Goal: Information Seeking & Learning: Learn about a topic

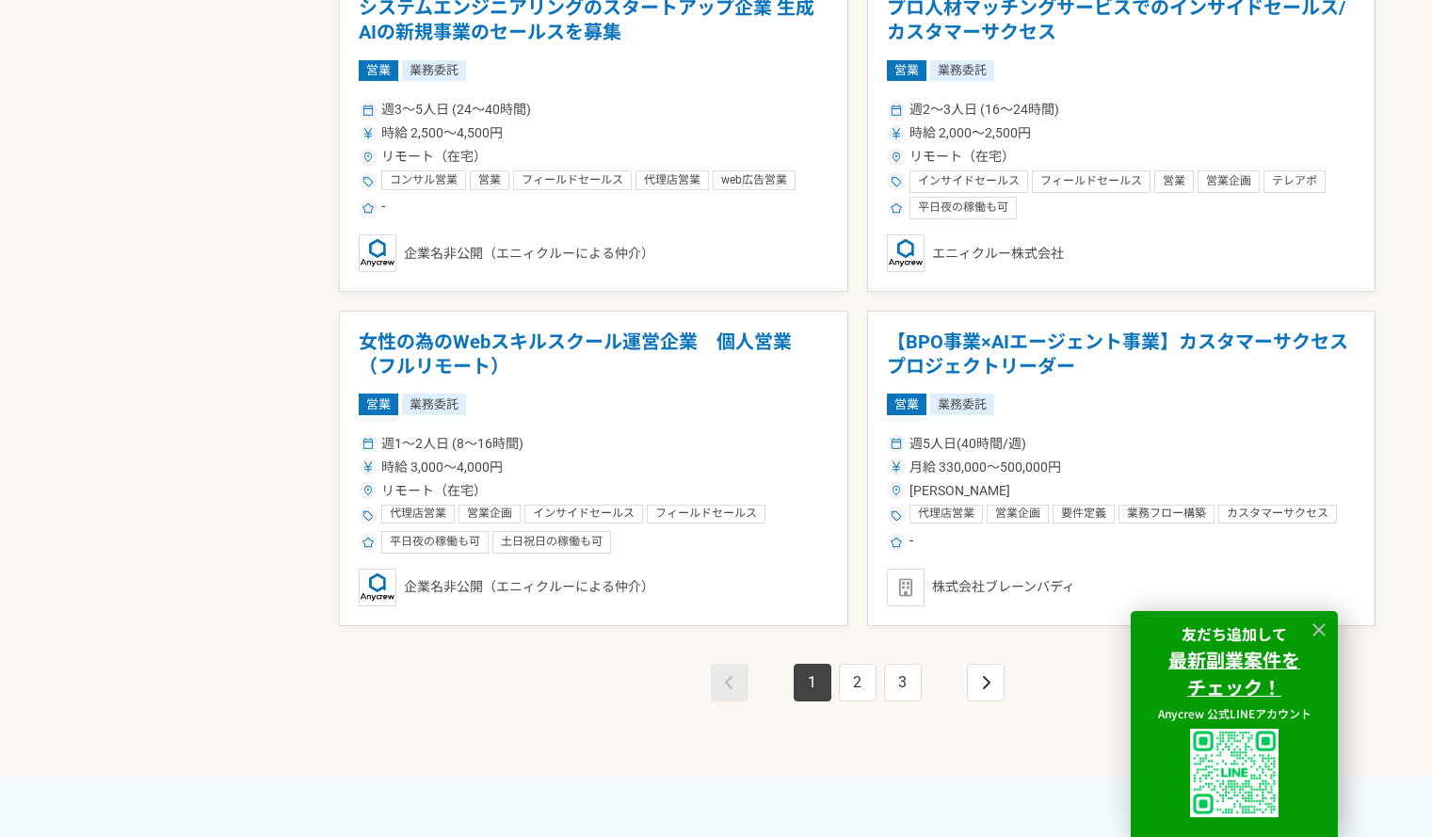
scroll to position [3347, 0]
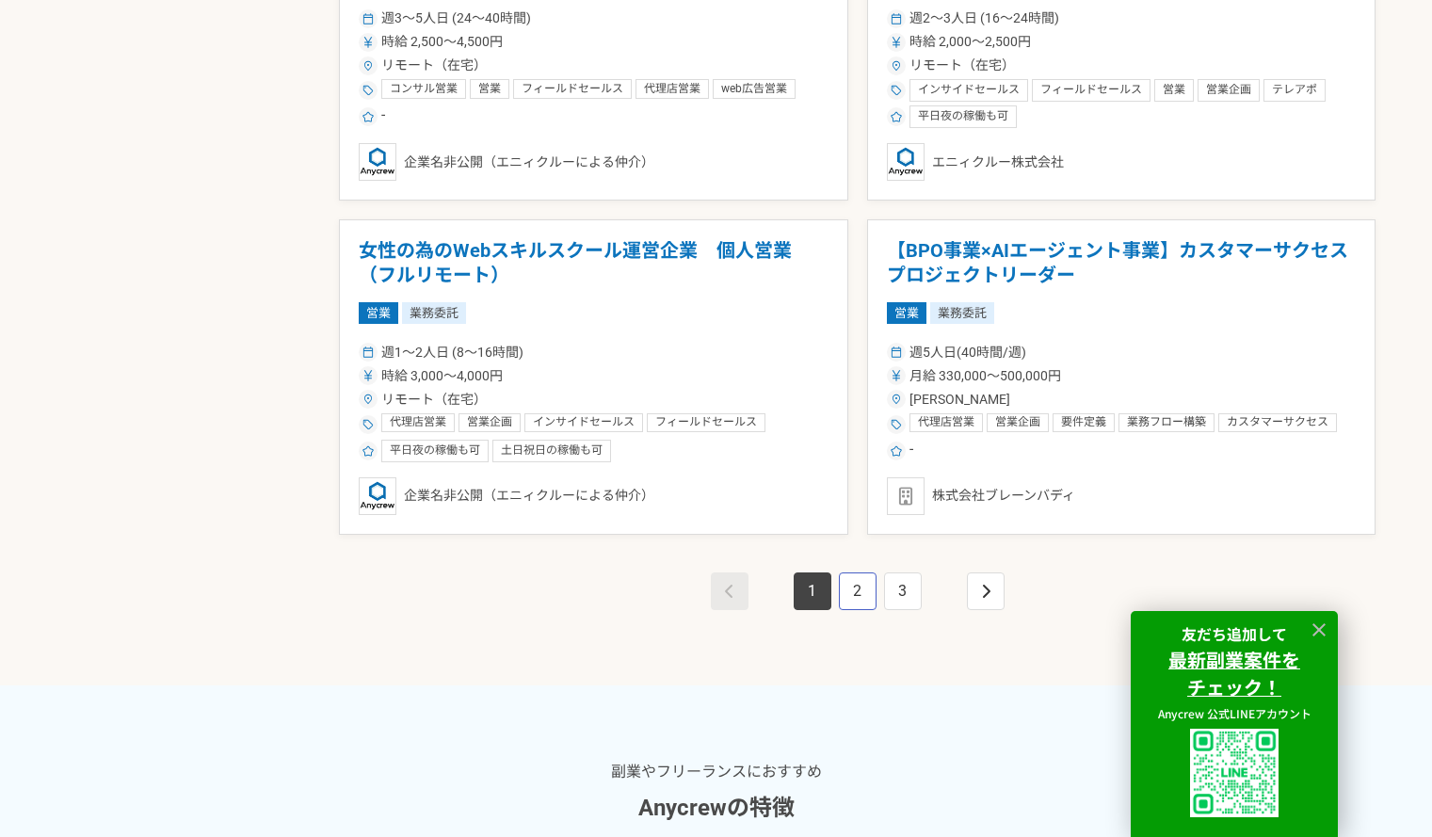
click at [862, 587] on link "2" at bounding box center [858, 592] width 38 height 38
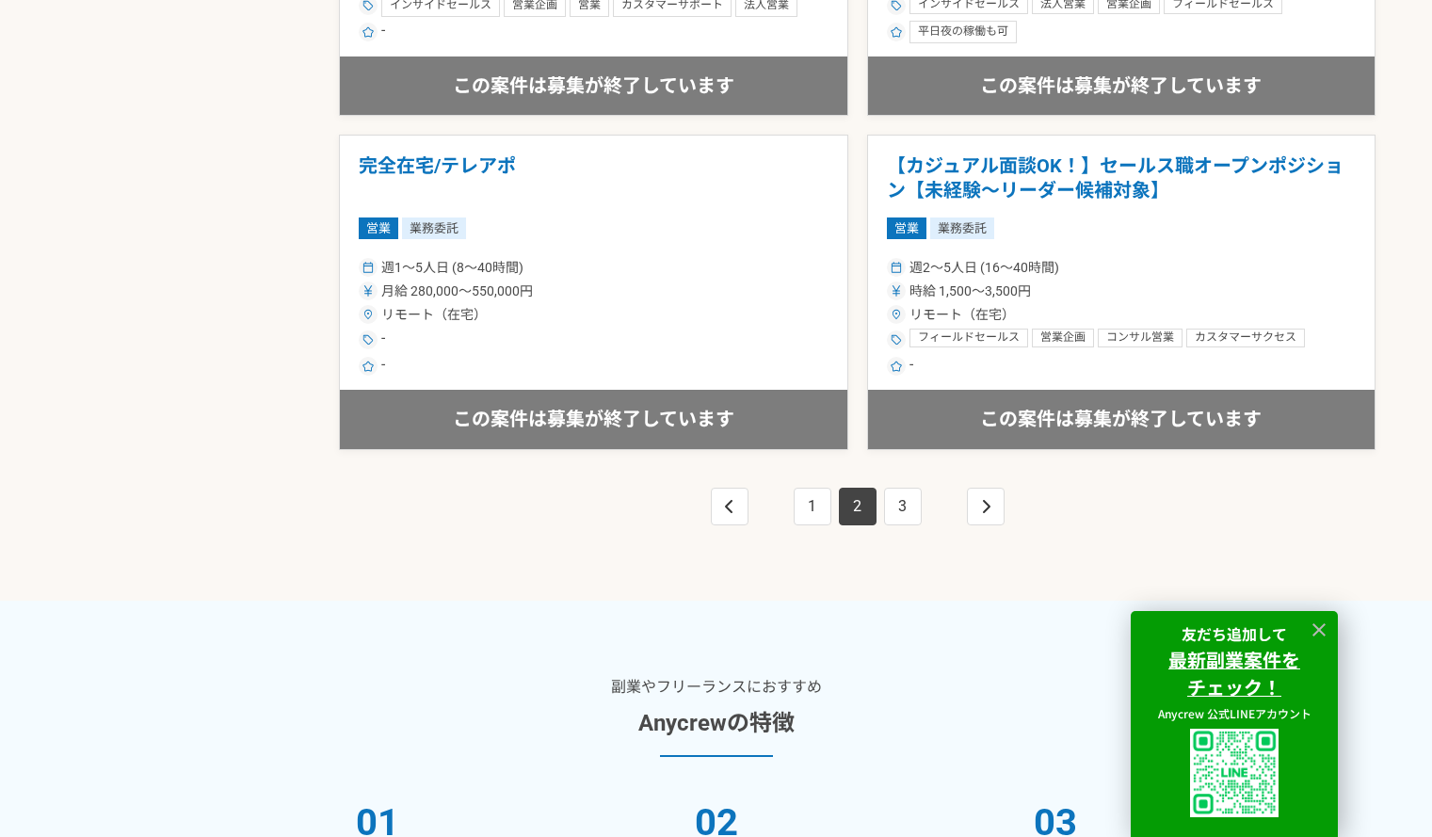
scroll to position [3456, 0]
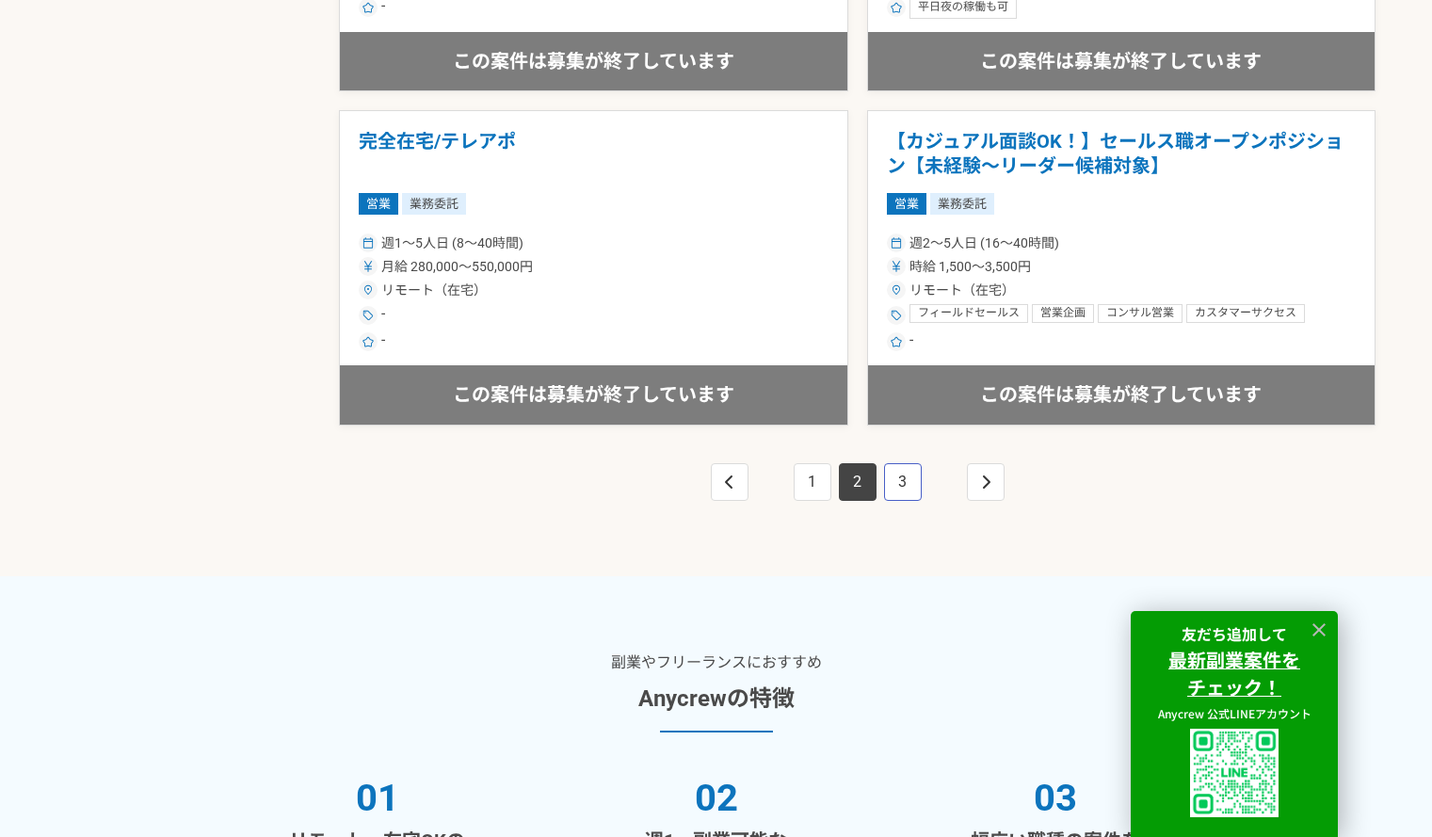
click at [907, 476] on link "3" at bounding box center [903, 482] width 38 height 38
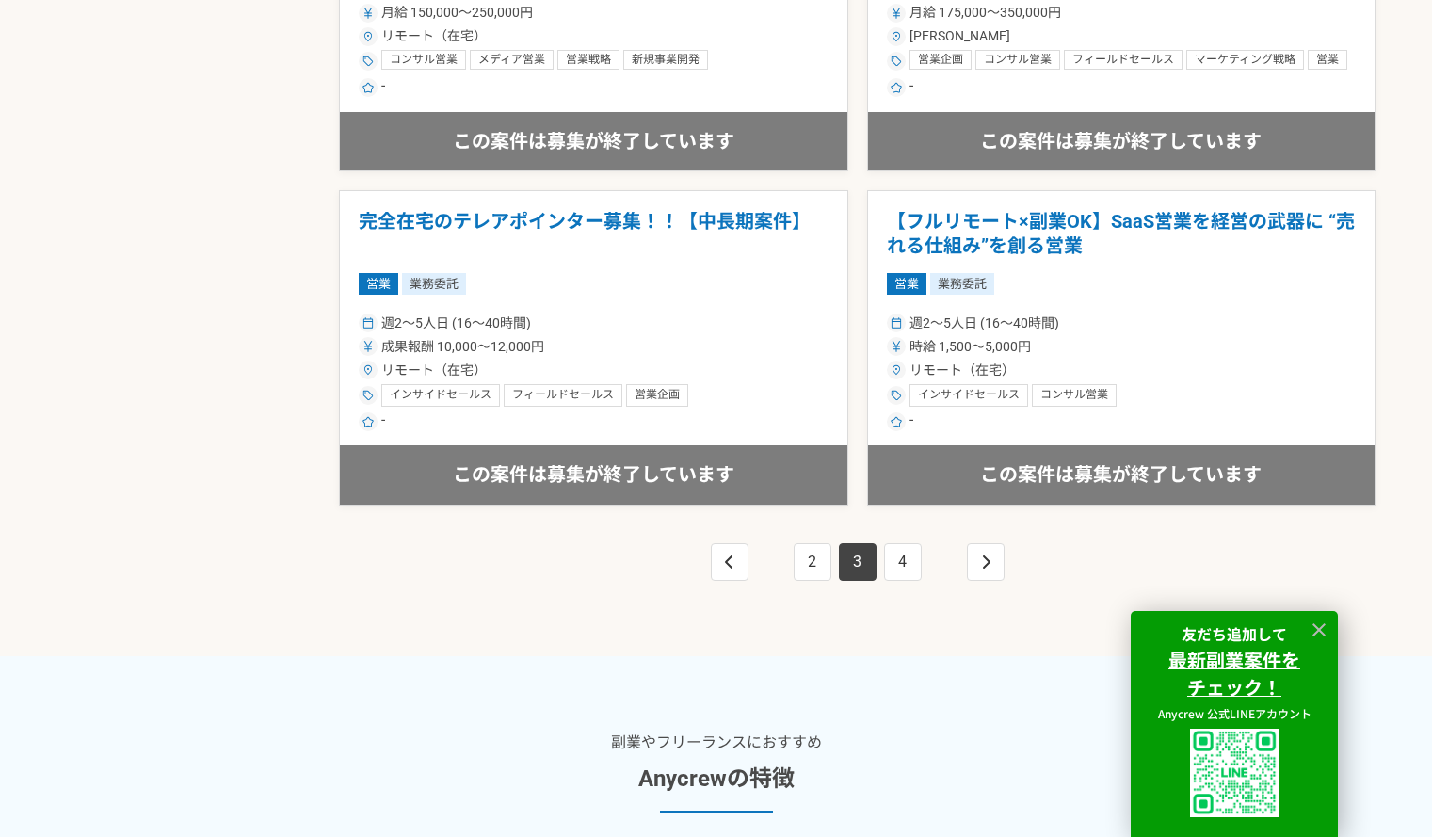
scroll to position [3370, 0]
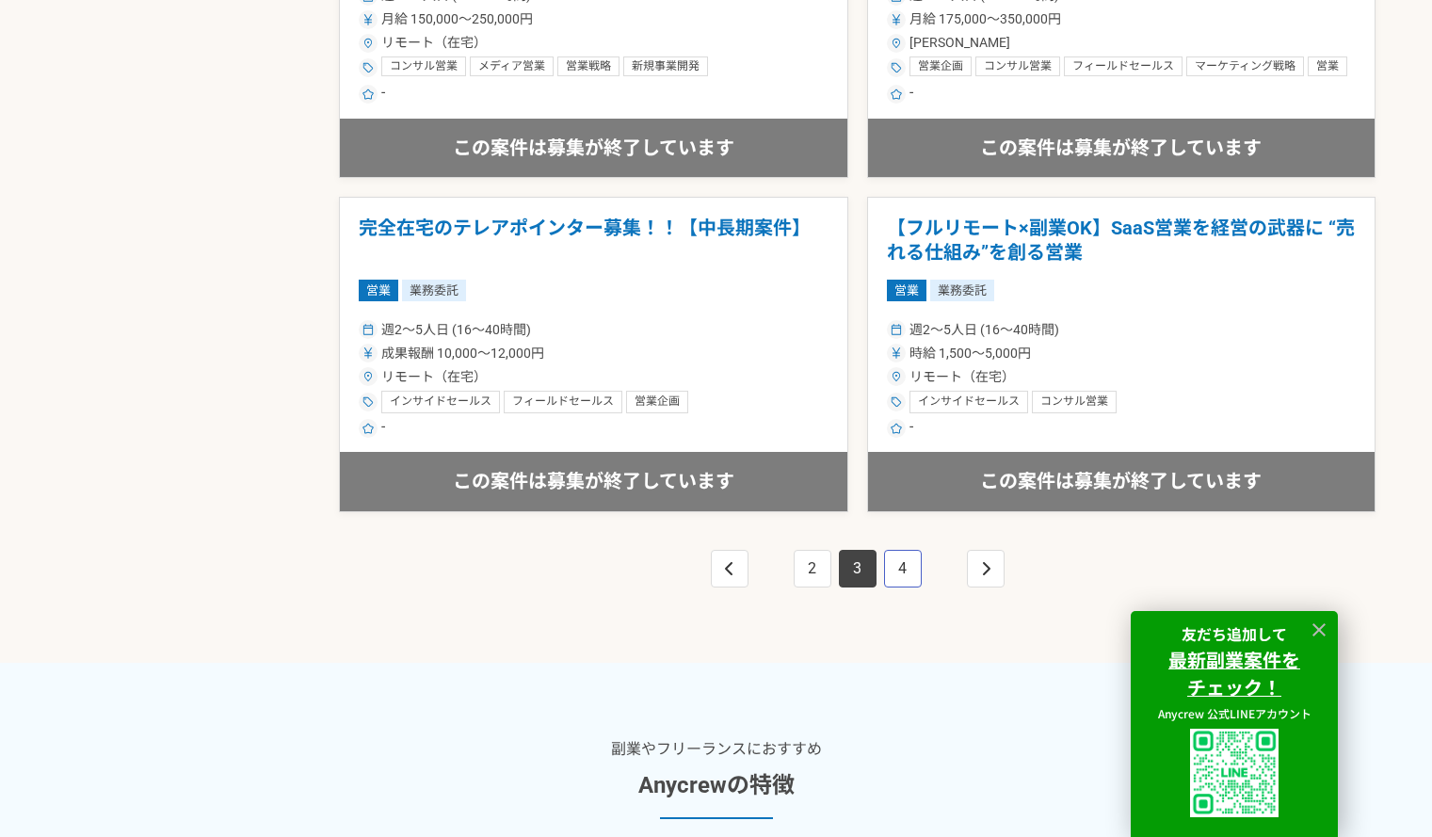
click at [903, 572] on link "4" at bounding box center [903, 569] width 38 height 38
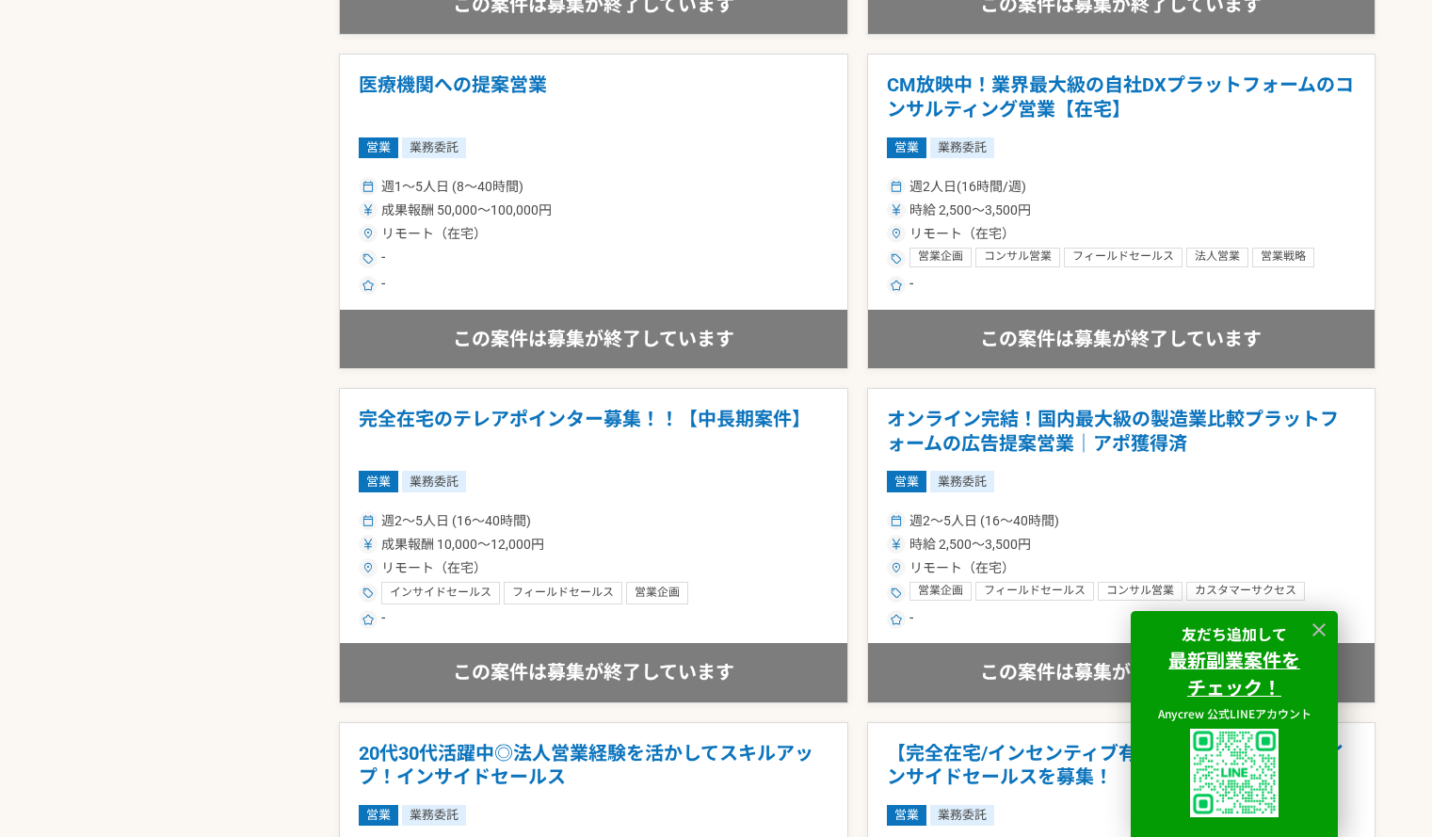
scroll to position [1533, 0]
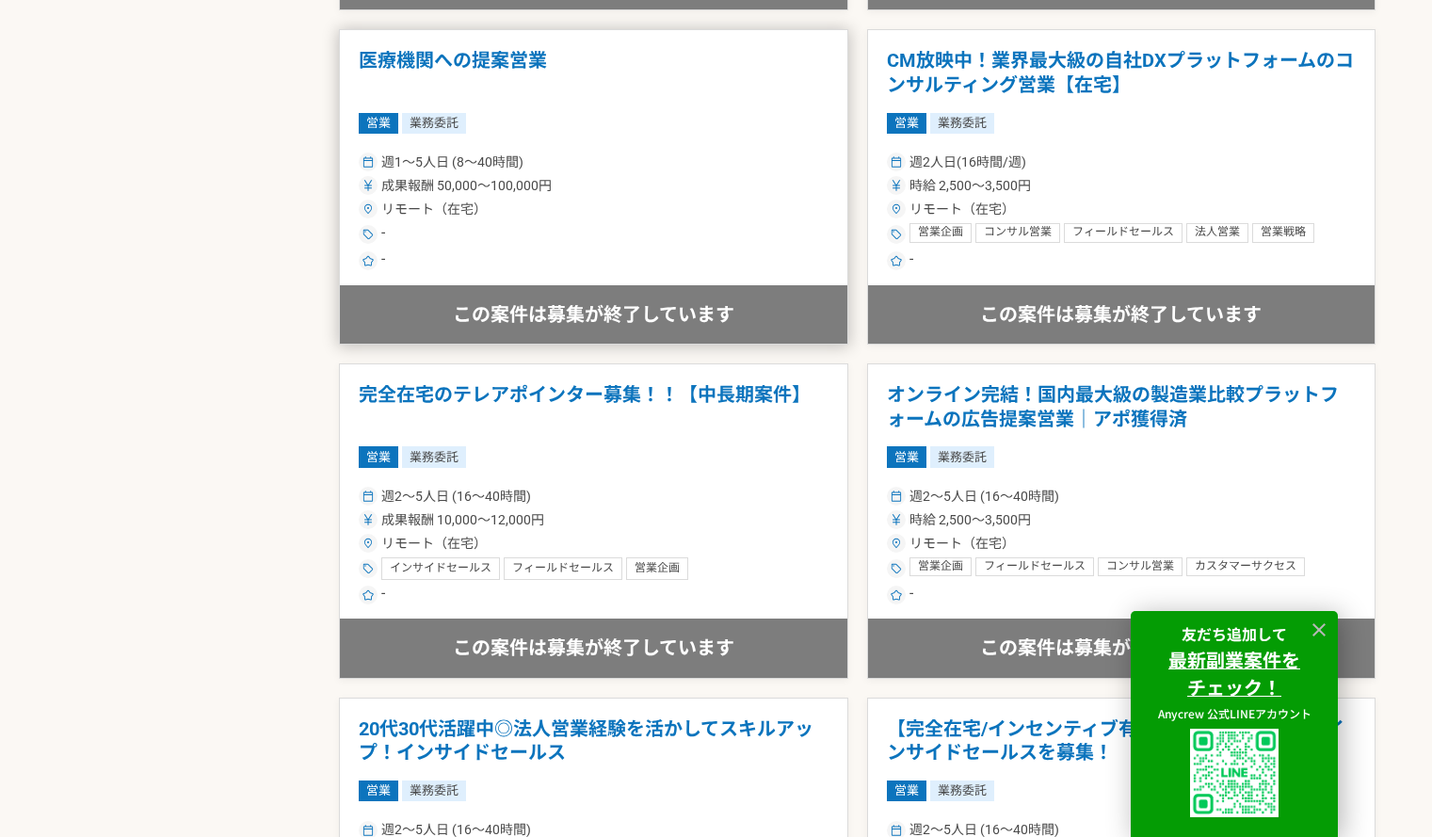
click at [523, 74] on h1 "医療機関への提案営業" at bounding box center [594, 73] width 470 height 48
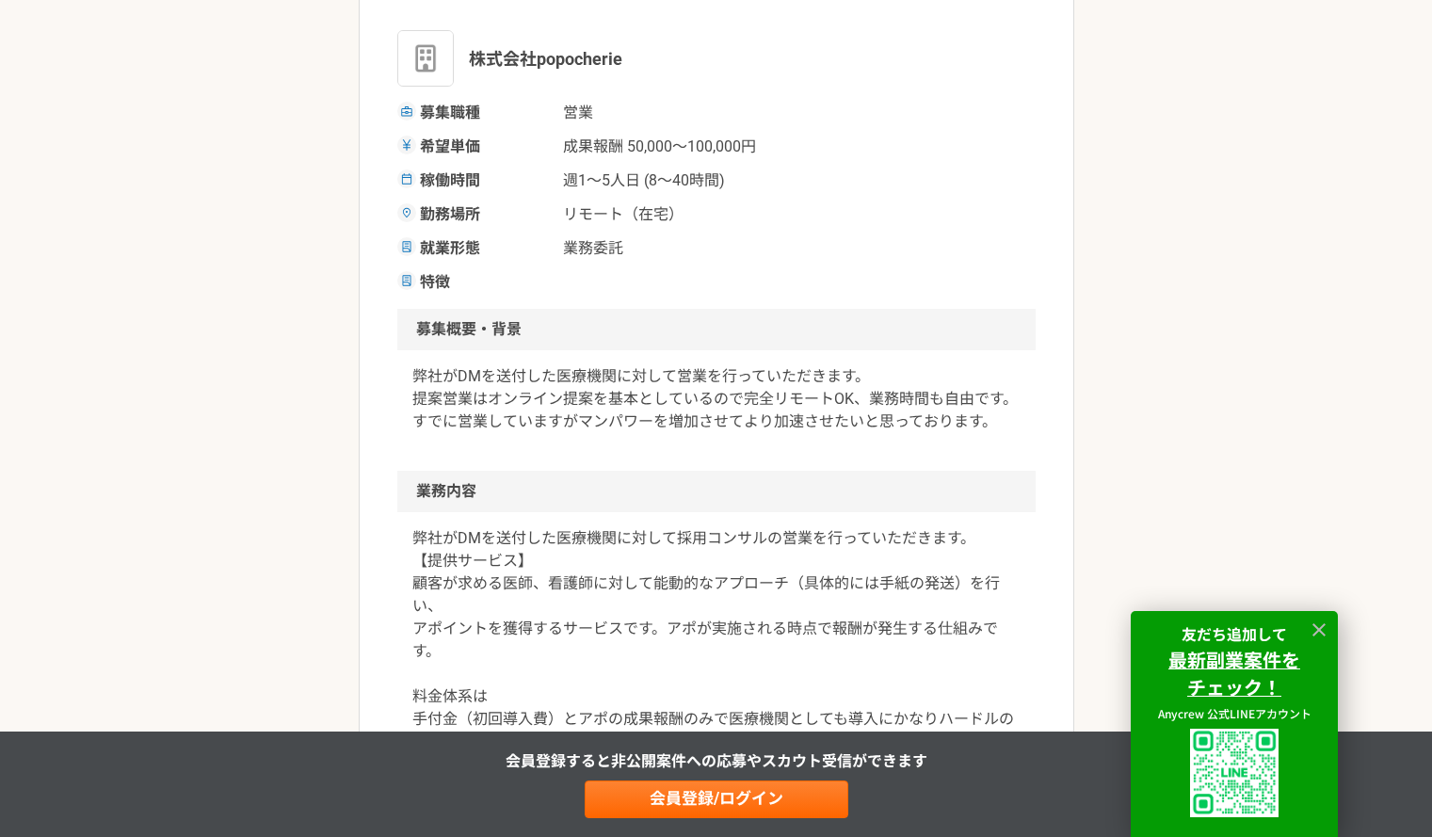
scroll to position [339, 0]
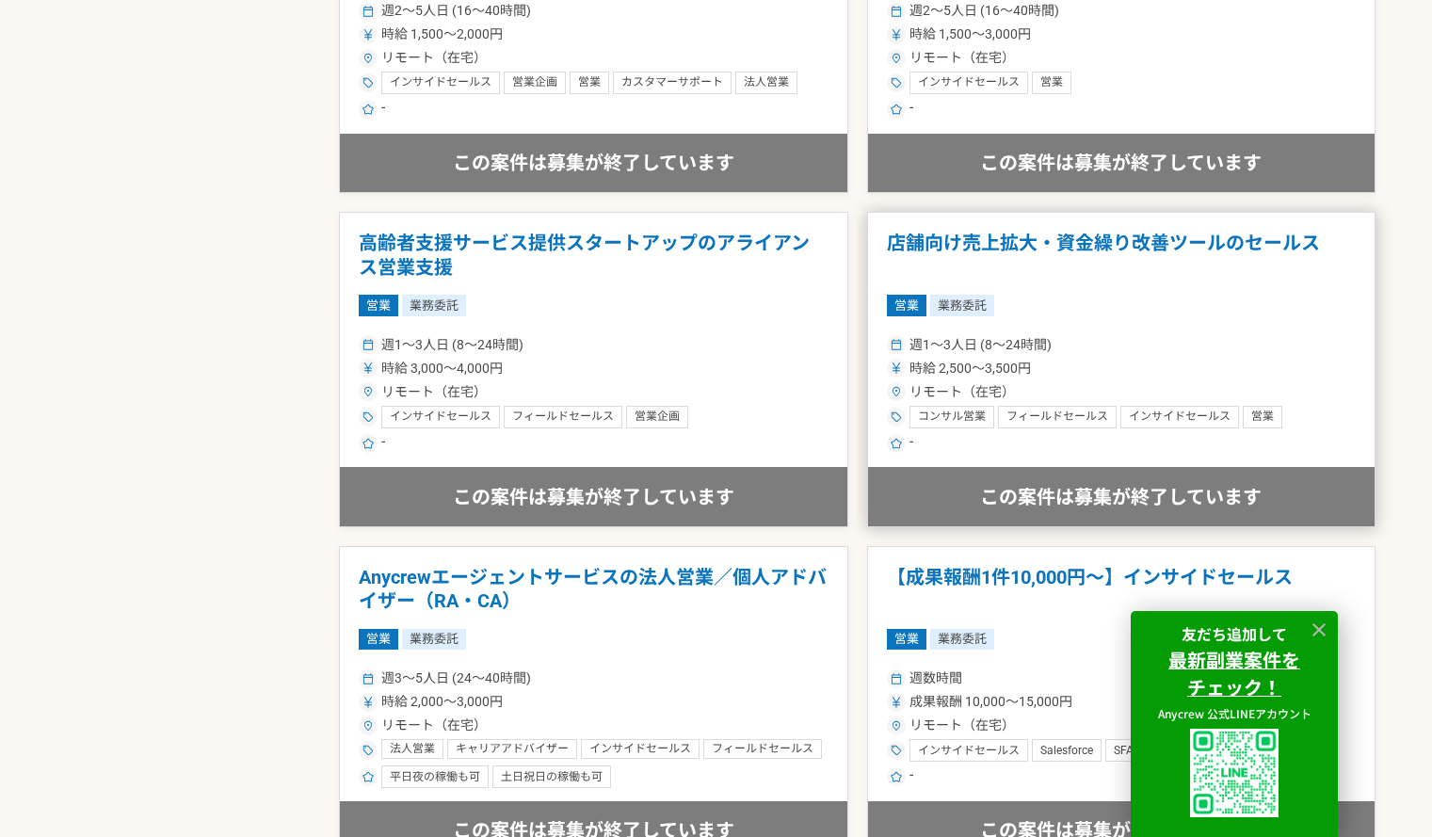
scroll to position [2507, 0]
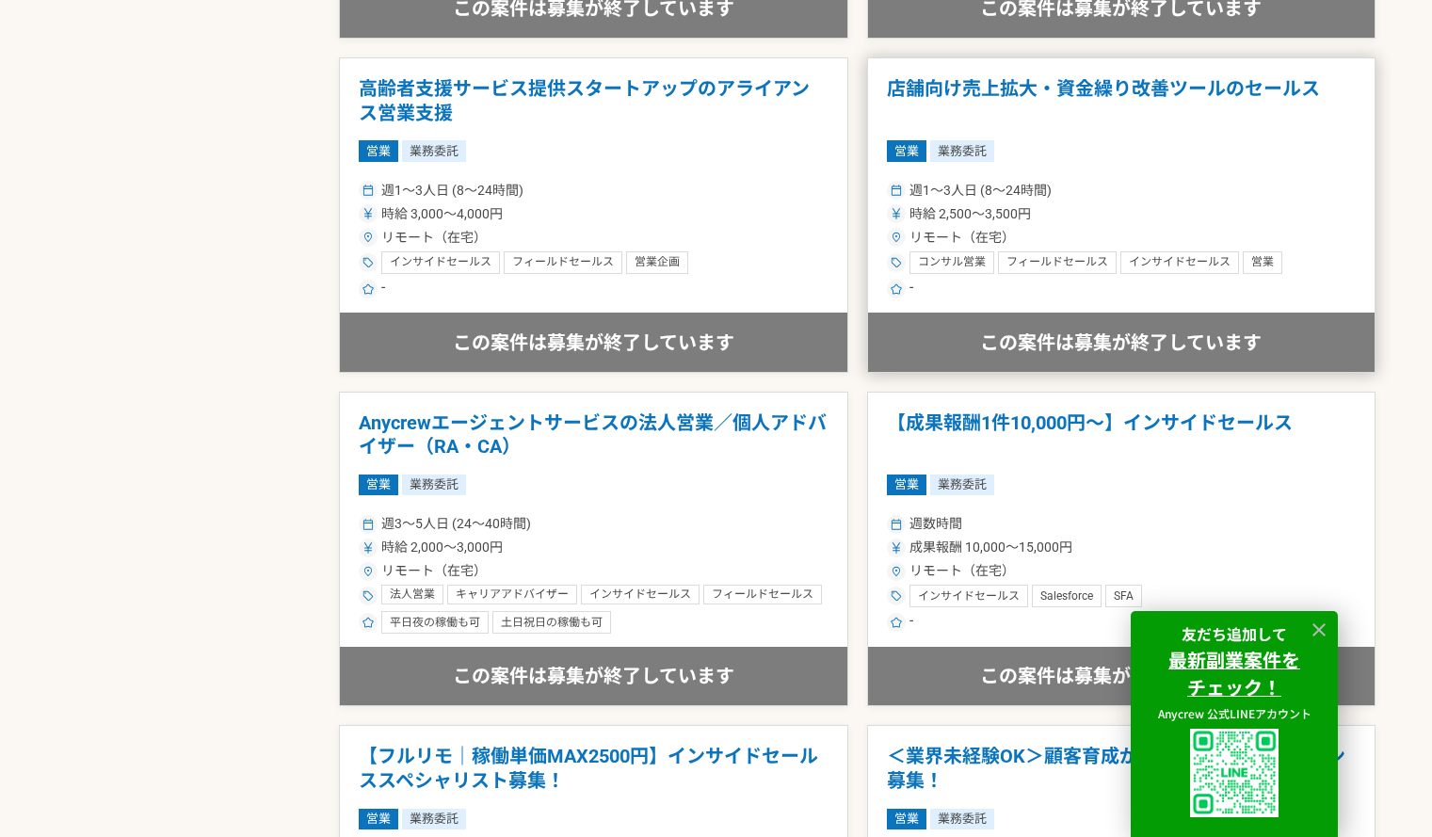
click at [1045, 215] on div "時給 2,500〜3,500円" at bounding box center [1122, 214] width 470 height 20
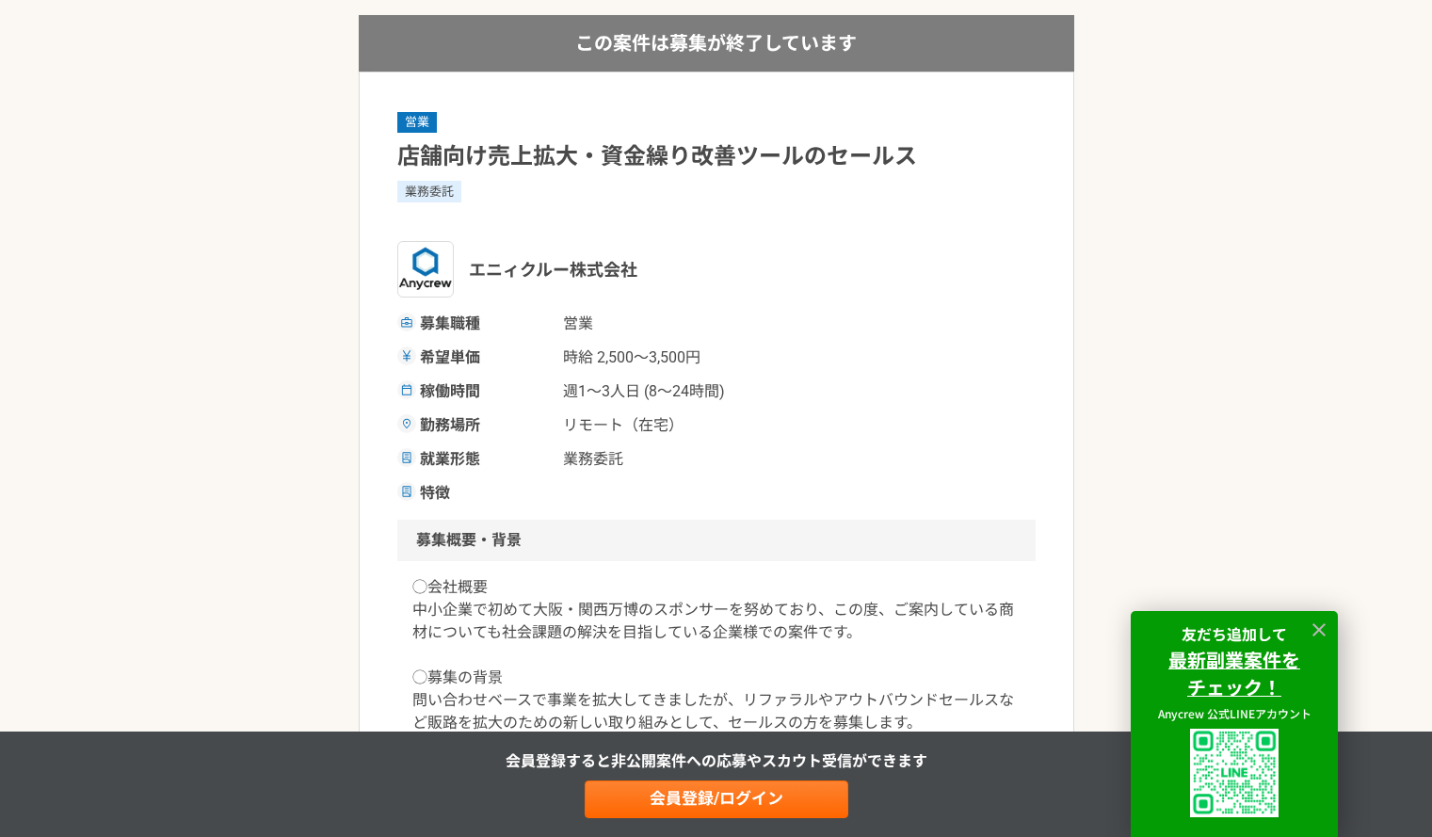
scroll to position [85, 0]
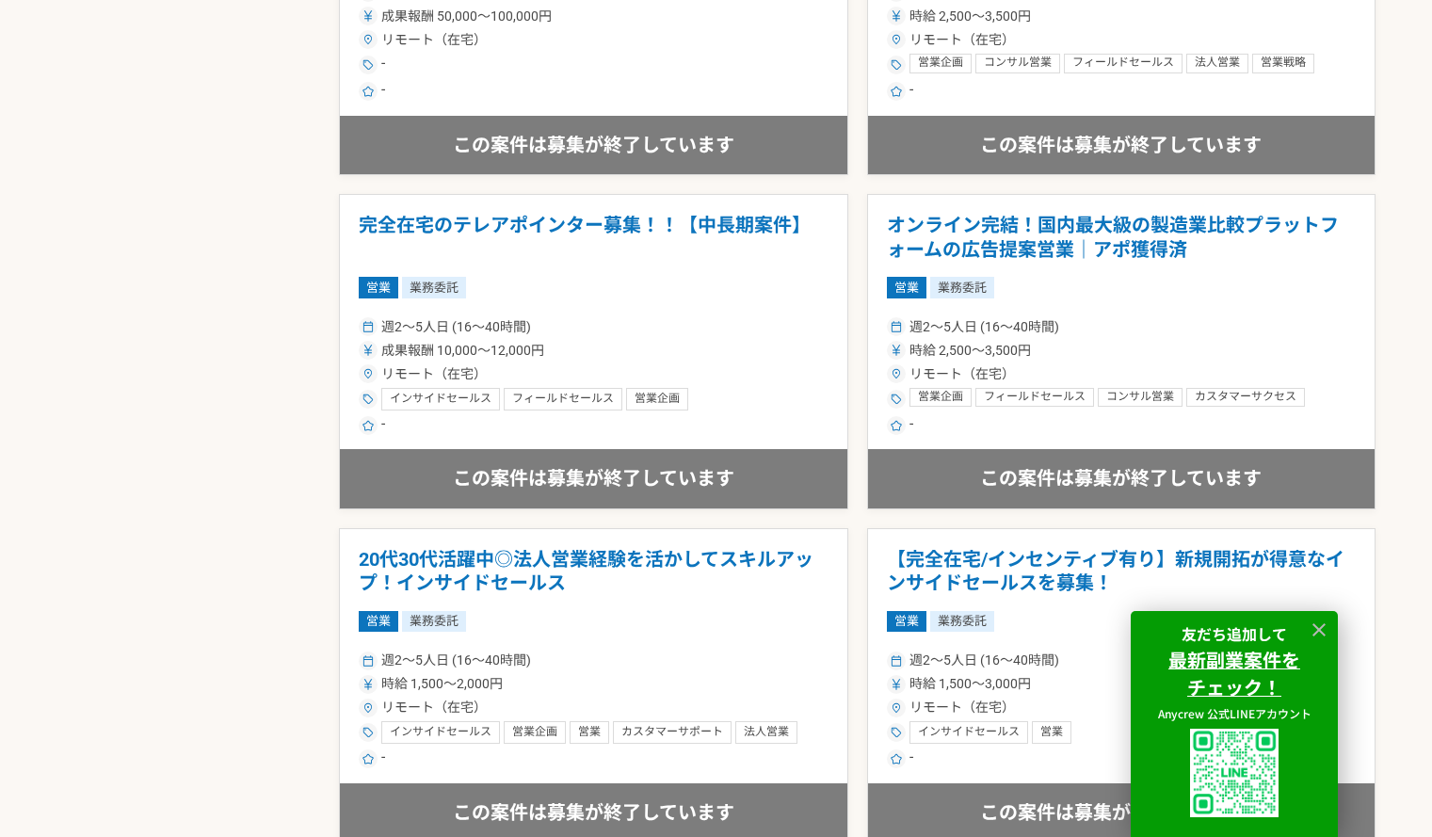
scroll to position [1727, 0]
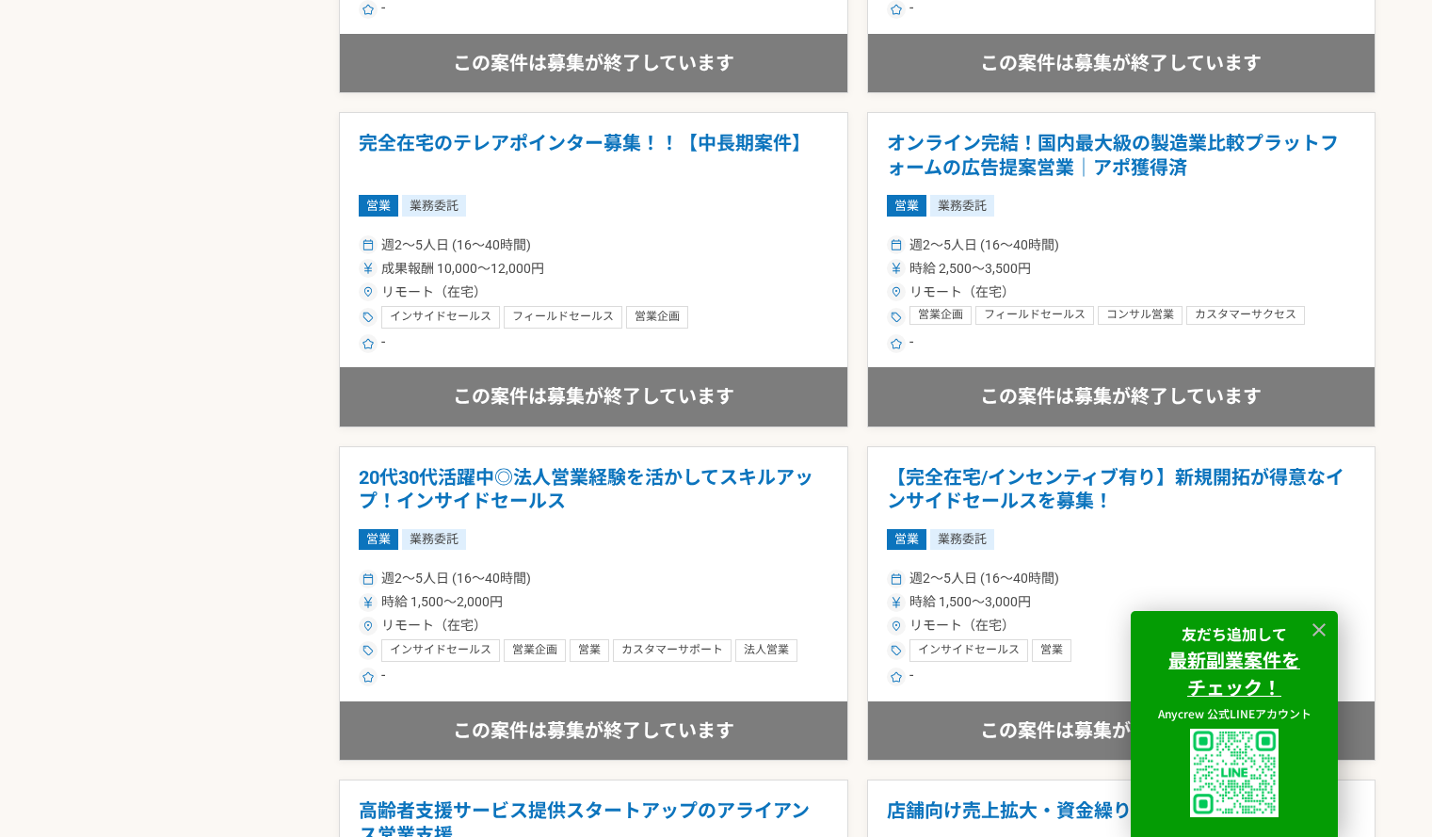
scroll to position [1532, 0]
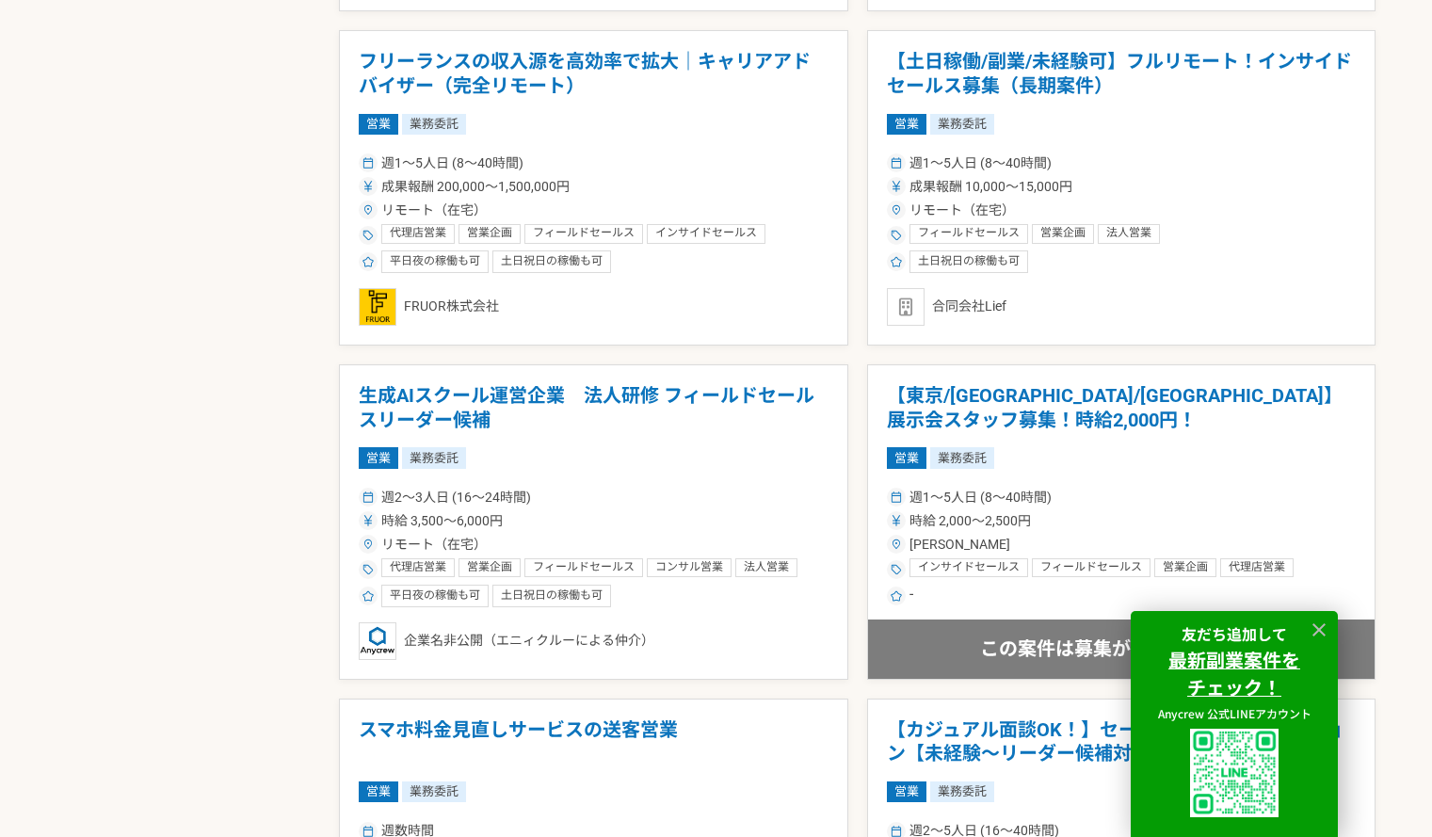
scroll to position [4325, 0]
